Goal: Task Accomplishment & Management: Use online tool/utility

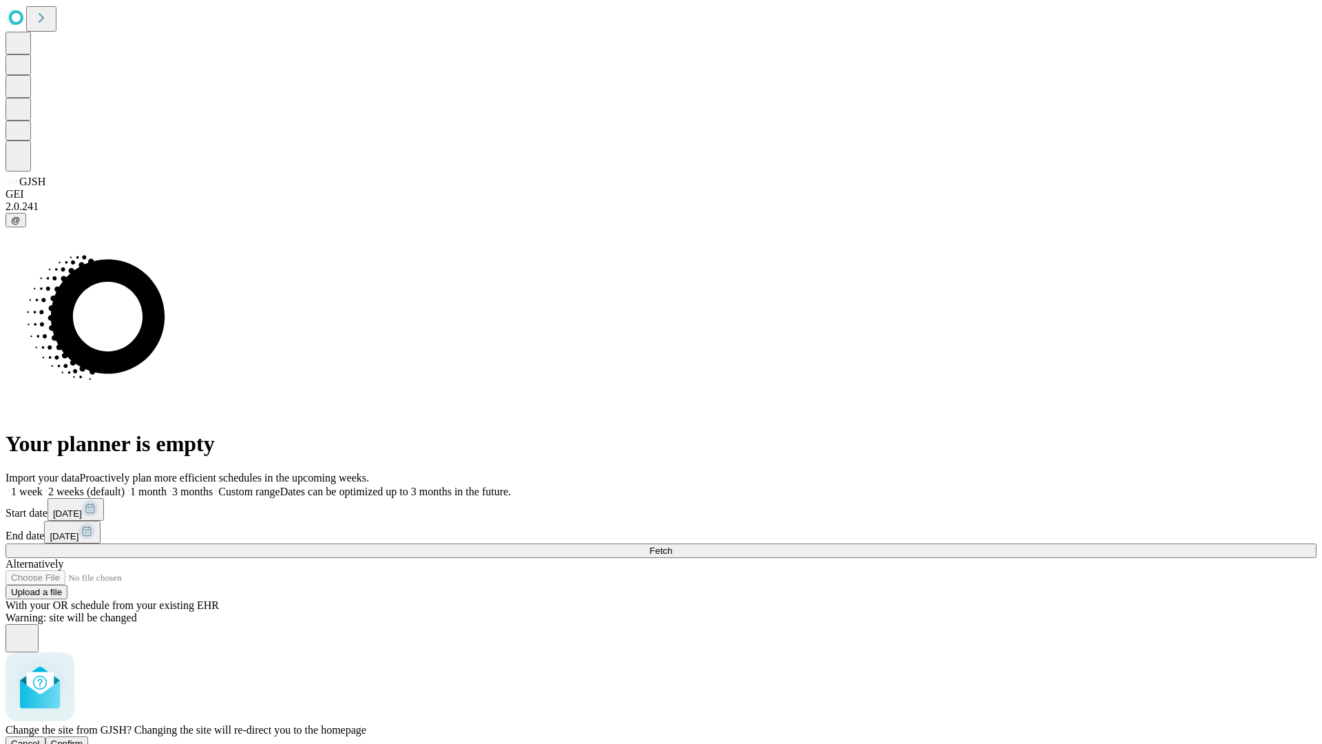
click at [83, 738] on span "Confirm" at bounding box center [67, 743] width 32 height 10
click at [43, 485] on label "1 week" at bounding box center [24, 491] width 37 height 12
click at [672, 545] on span "Fetch" at bounding box center [660, 550] width 23 height 10
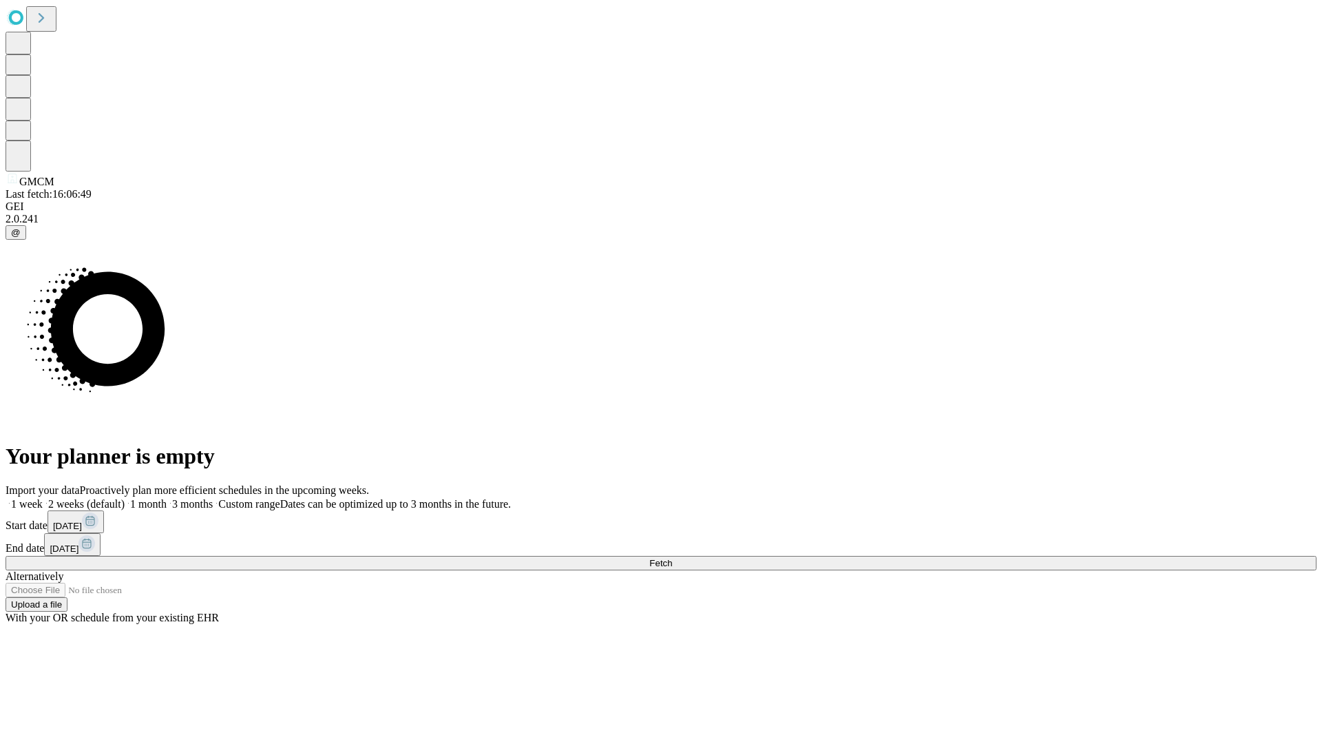
click at [43, 498] on label "1 week" at bounding box center [24, 504] width 37 height 12
click at [672, 558] on span "Fetch" at bounding box center [660, 563] width 23 height 10
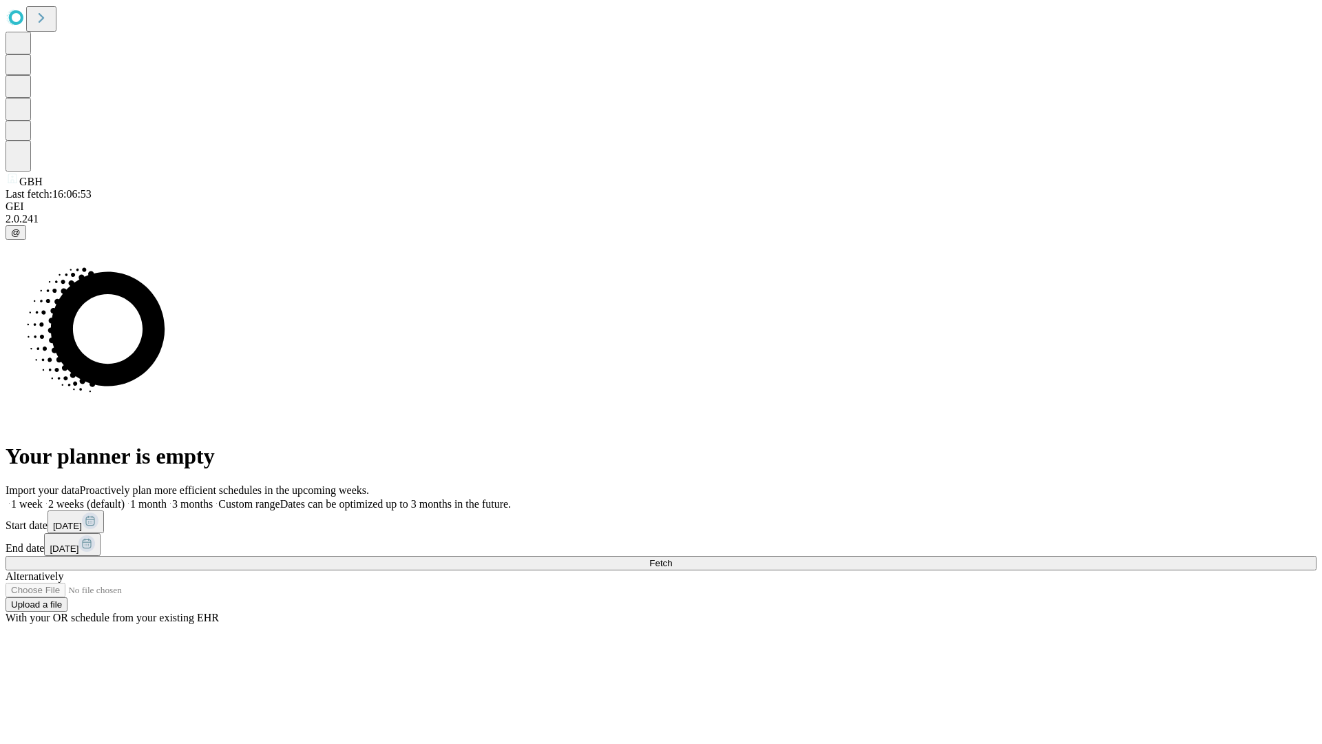
click at [43, 498] on label "1 week" at bounding box center [24, 504] width 37 height 12
click at [672, 558] on span "Fetch" at bounding box center [660, 563] width 23 height 10
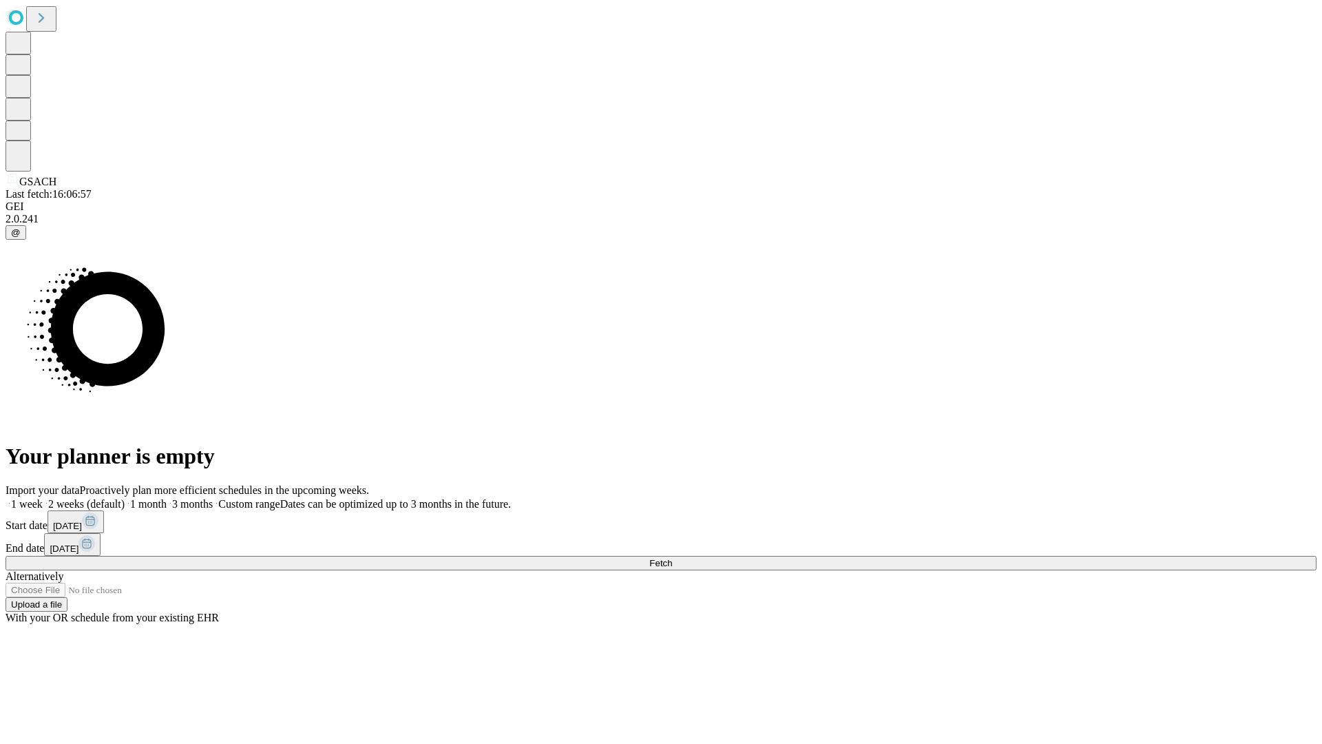
click at [43, 498] on label "1 week" at bounding box center [24, 504] width 37 height 12
click at [672, 558] on span "Fetch" at bounding box center [660, 563] width 23 height 10
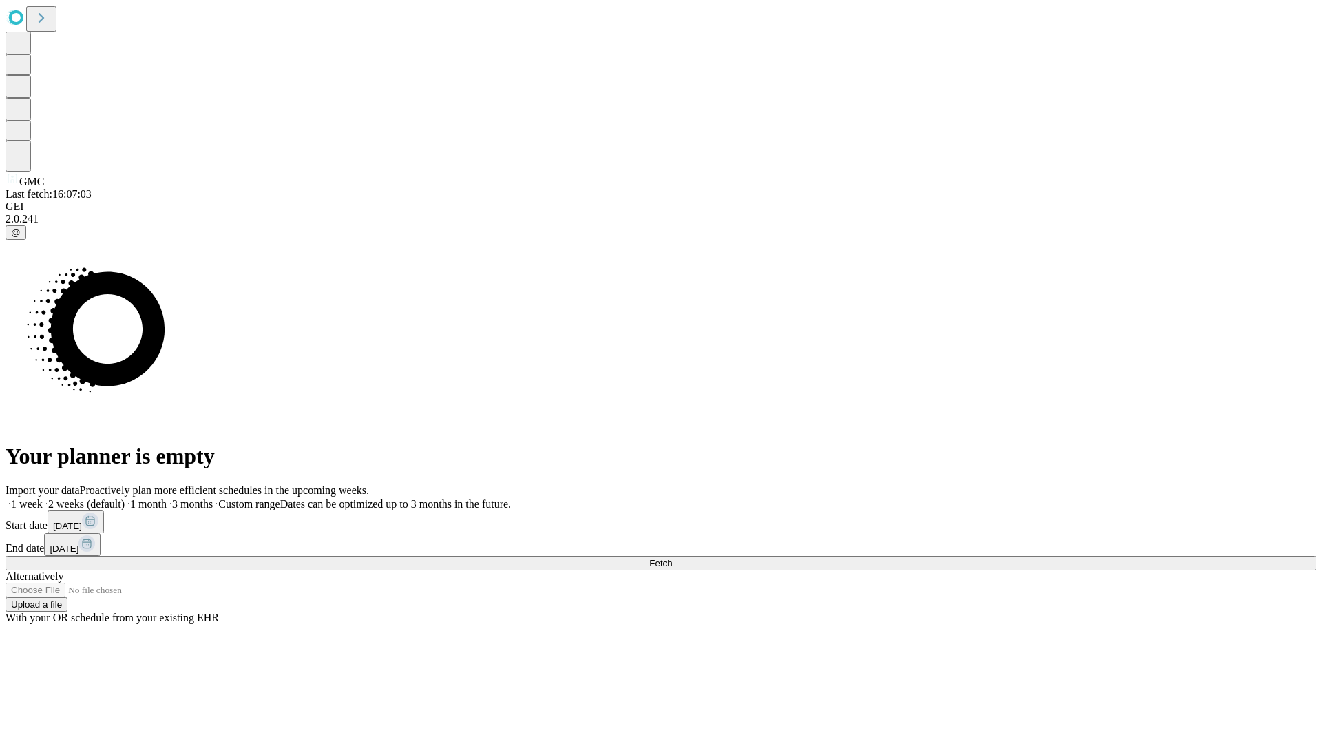
click at [43, 498] on label "1 week" at bounding box center [24, 504] width 37 height 12
click at [672, 558] on span "Fetch" at bounding box center [660, 563] width 23 height 10
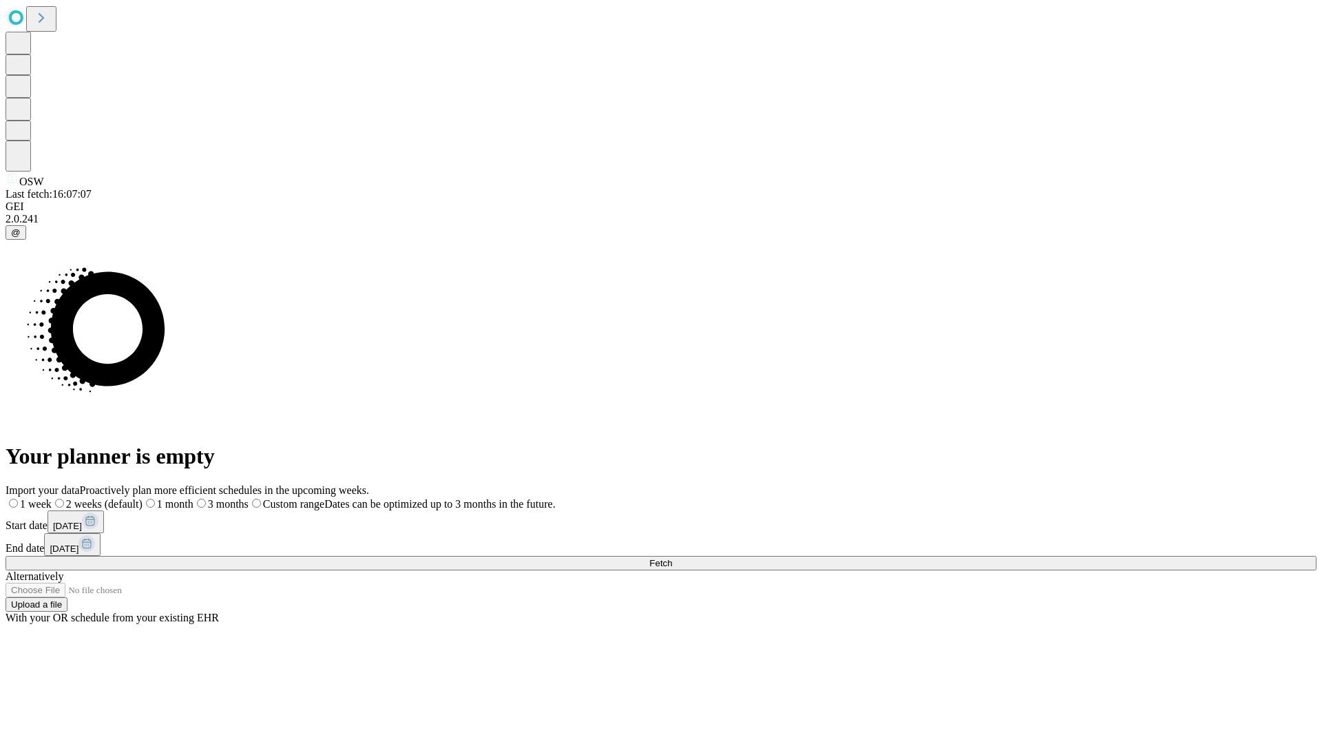
click at [52, 498] on label "1 week" at bounding box center [29, 504] width 46 height 12
click at [672, 558] on span "Fetch" at bounding box center [660, 563] width 23 height 10
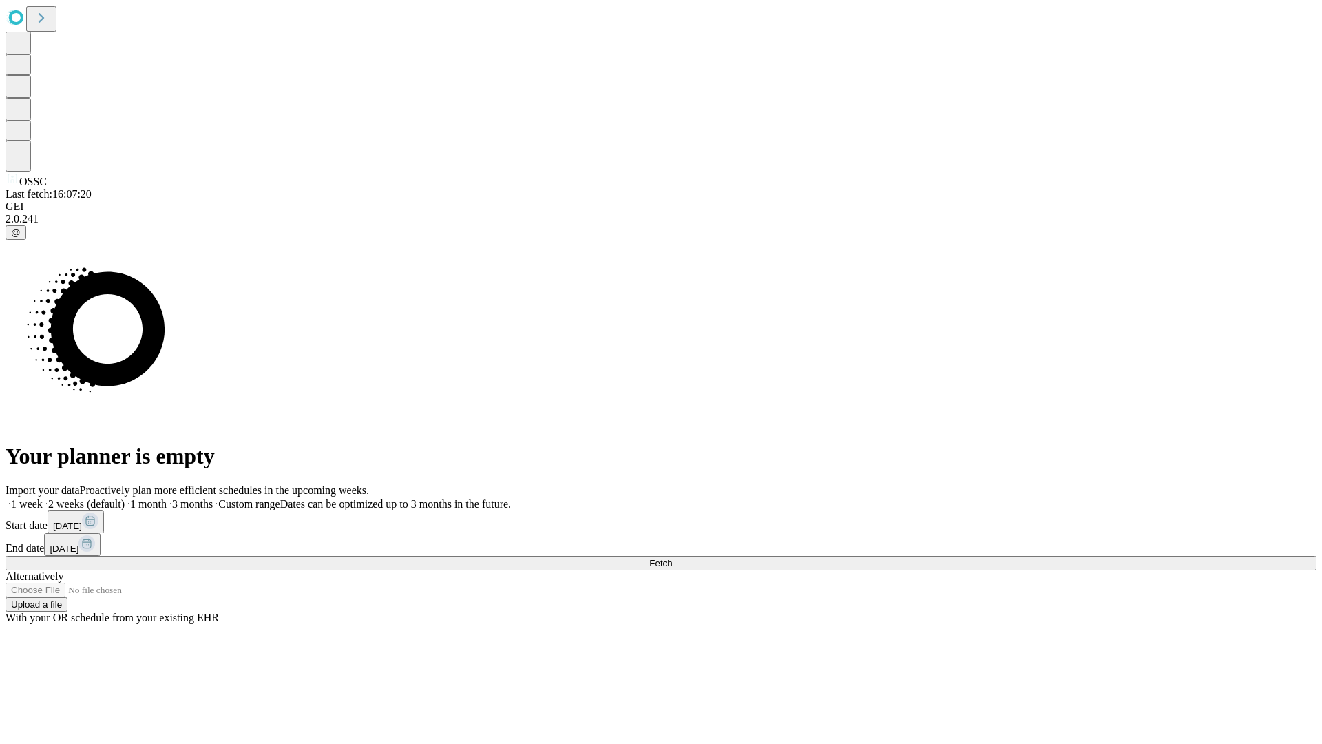
click at [43, 498] on label "1 week" at bounding box center [24, 504] width 37 height 12
click at [672, 558] on span "Fetch" at bounding box center [660, 563] width 23 height 10
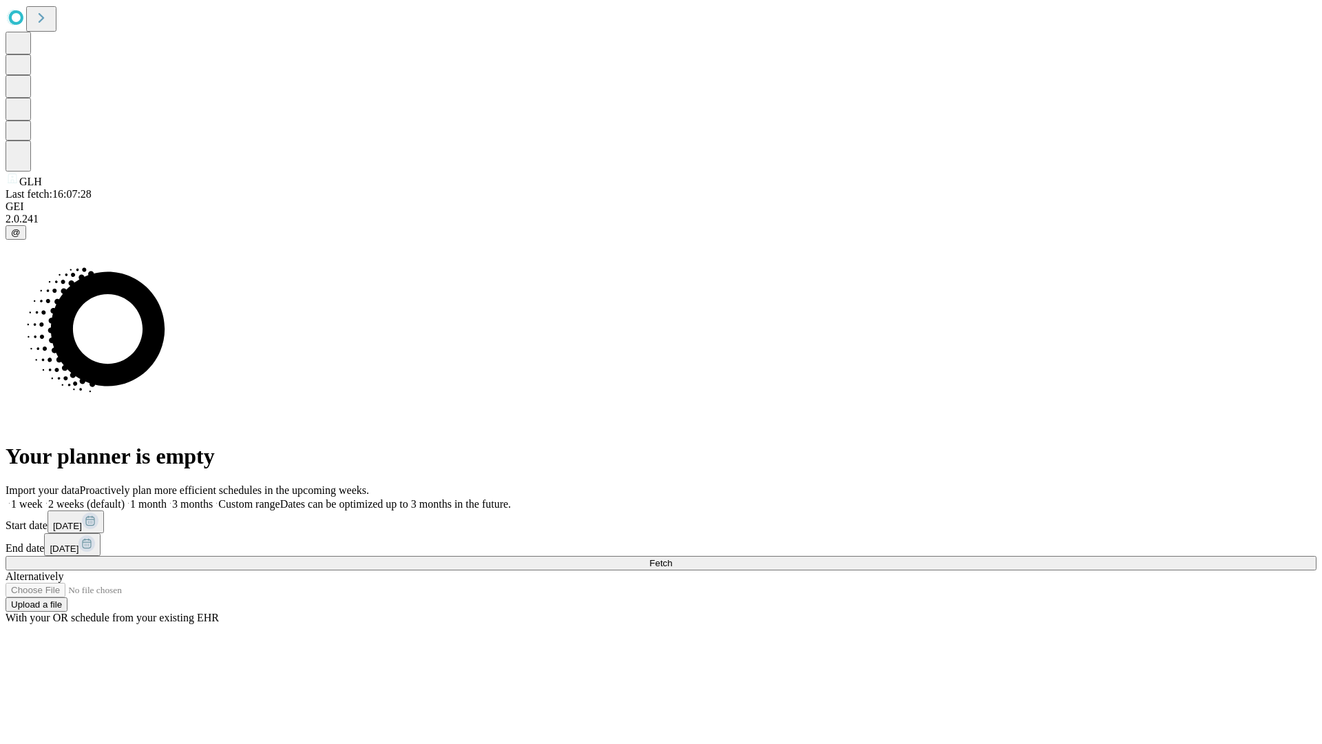
click at [43, 498] on label "1 week" at bounding box center [24, 504] width 37 height 12
click at [672, 558] on span "Fetch" at bounding box center [660, 563] width 23 height 10
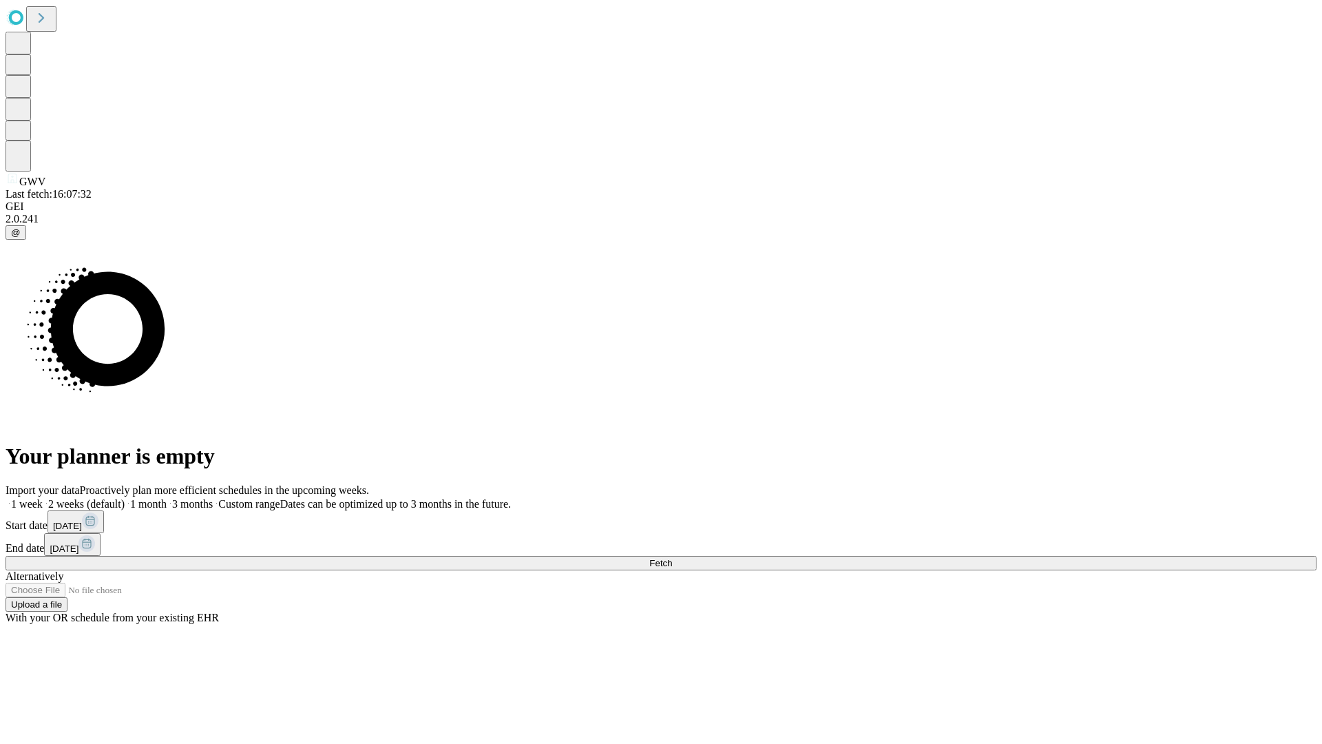
click at [43, 498] on label "1 week" at bounding box center [24, 504] width 37 height 12
click at [672, 558] on span "Fetch" at bounding box center [660, 563] width 23 height 10
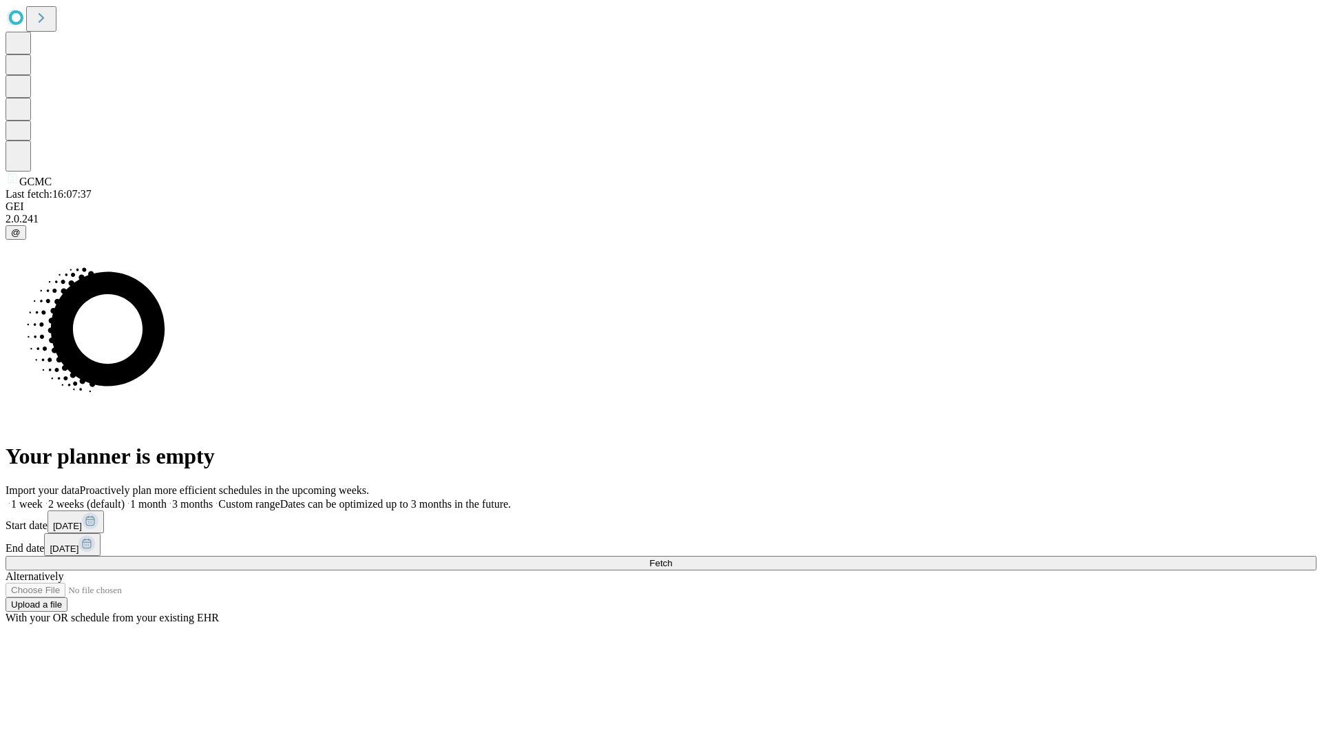
click at [43, 498] on label "1 week" at bounding box center [24, 504] width 37 height 12
click at [672, 558] on span "Fetch" at bounding box center [660, 563] width 23 height 10
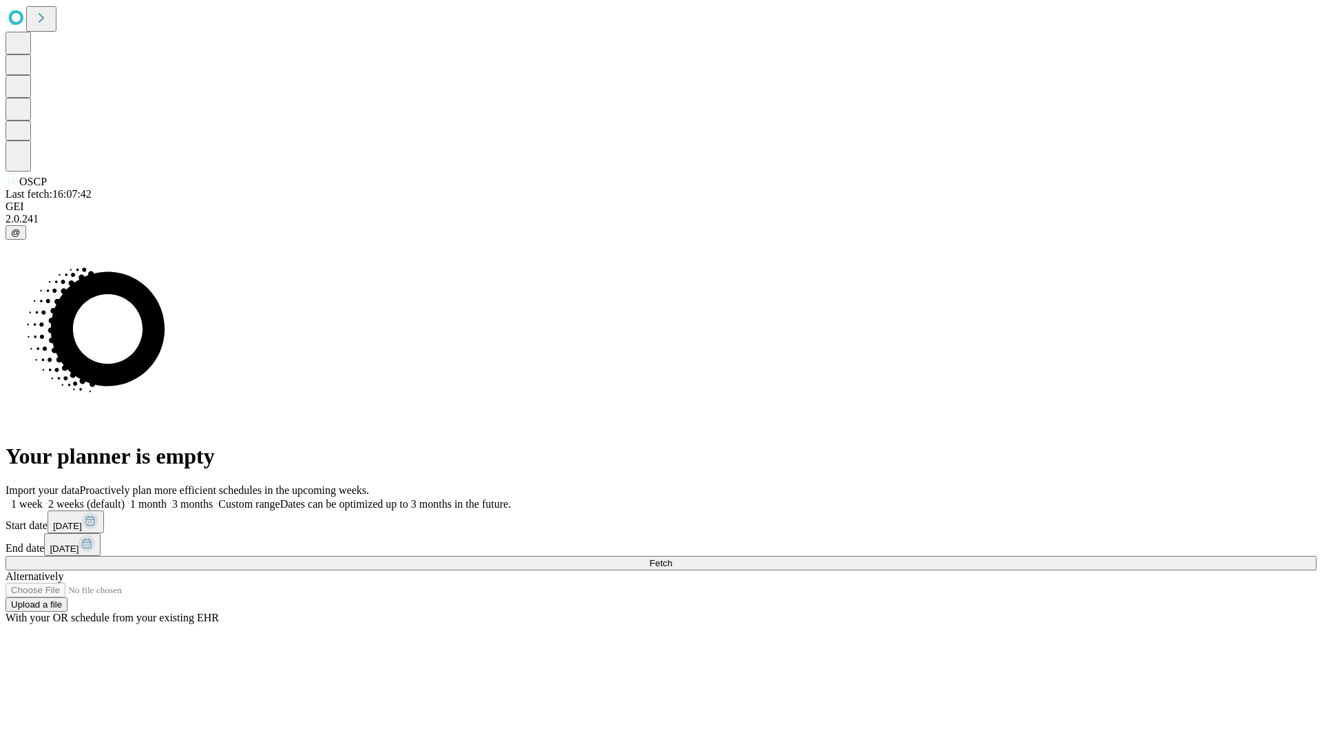
click at [672, 558] on span "Fetch" at bounding box center [660, 563] width 23 height 10
